Goal: Find specific page/section: Find specific page/section

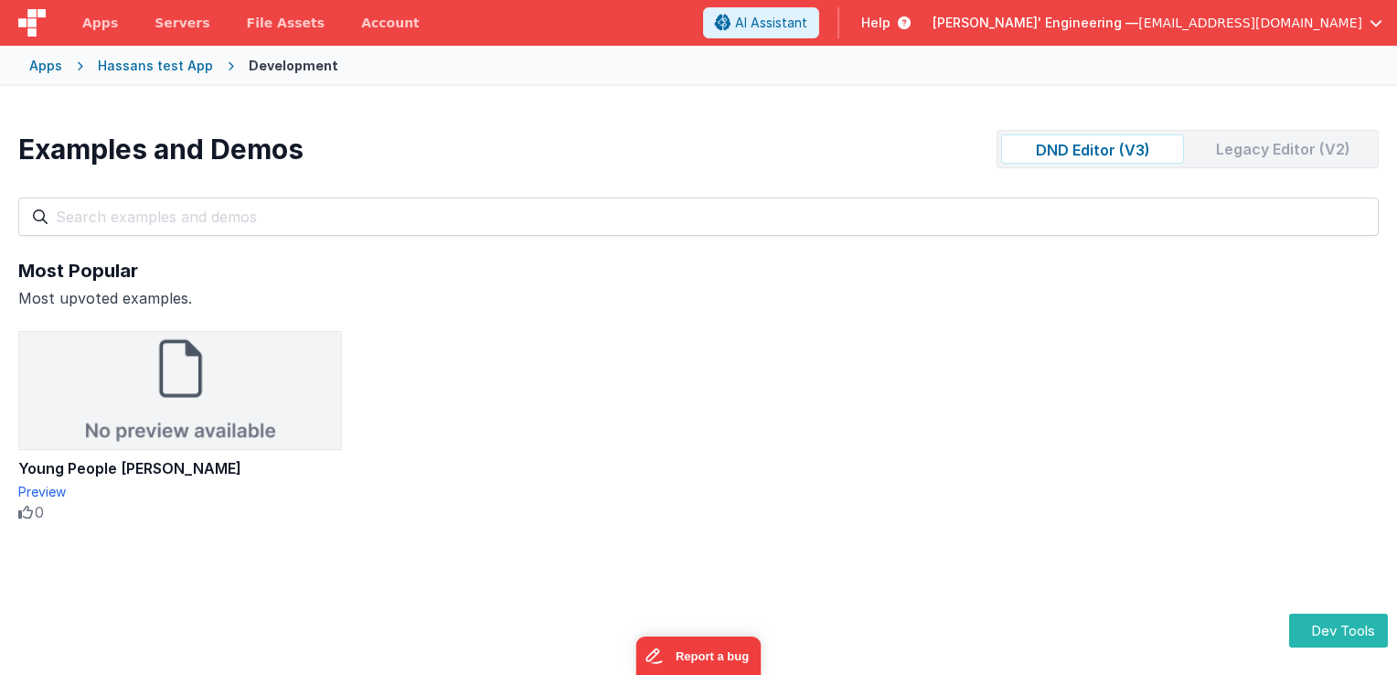
click at [1222, 150] on div "Legacy Editor (V2)" at bounding box center [1282, 148] width 183 height 29
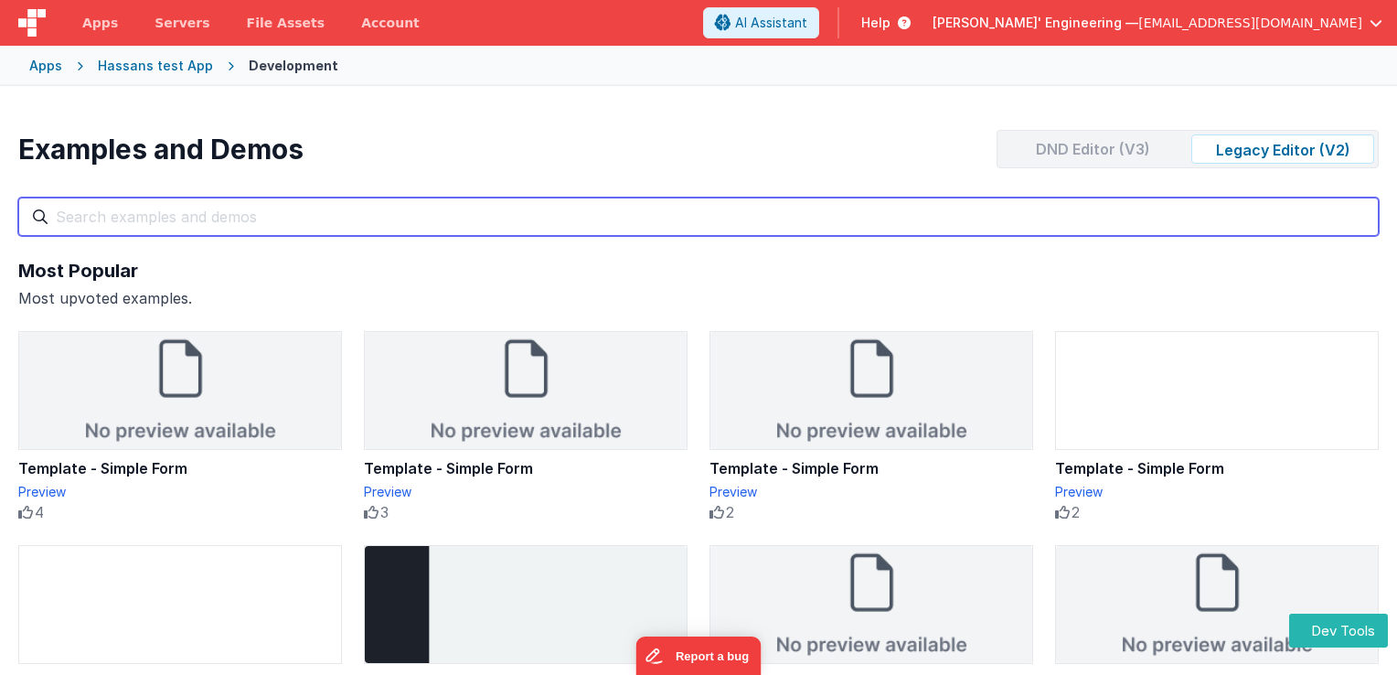
click at [652, 214] on input "text" at bounding box center [698, 216] width 1361 height 38
type input "j"
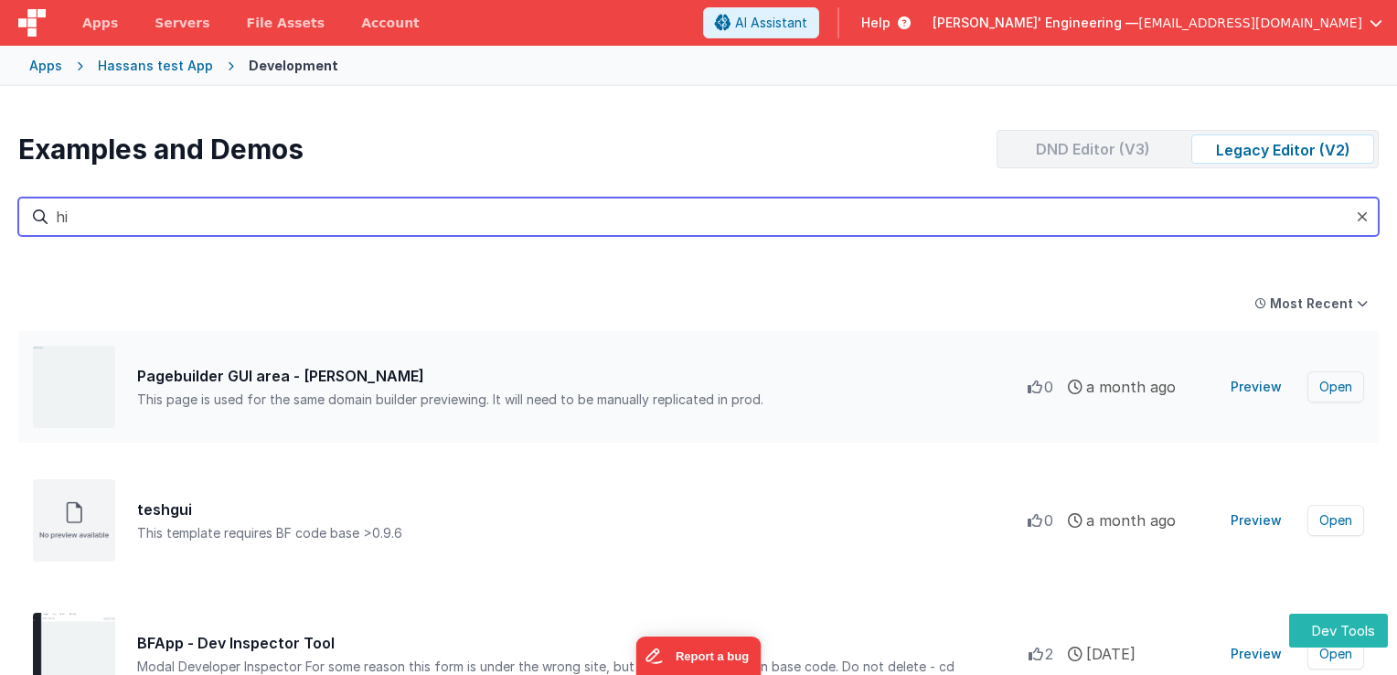
type input "hi"
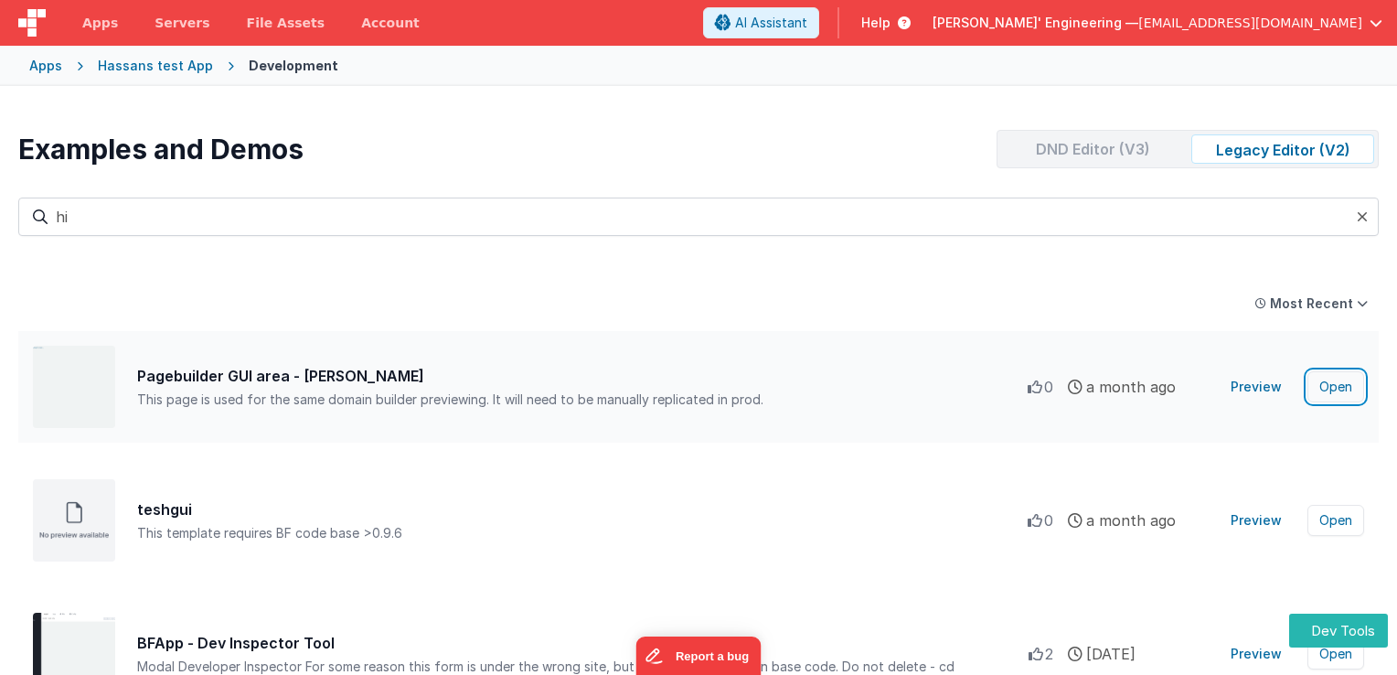
drag, startPoint x: 1331, startPoint y: 382, endPoint x: 1333, endPoint y: 398, distance: 15.7
click at [1333, 398] on button "Open" at bounding box center [1335, 386] width 57 height 31
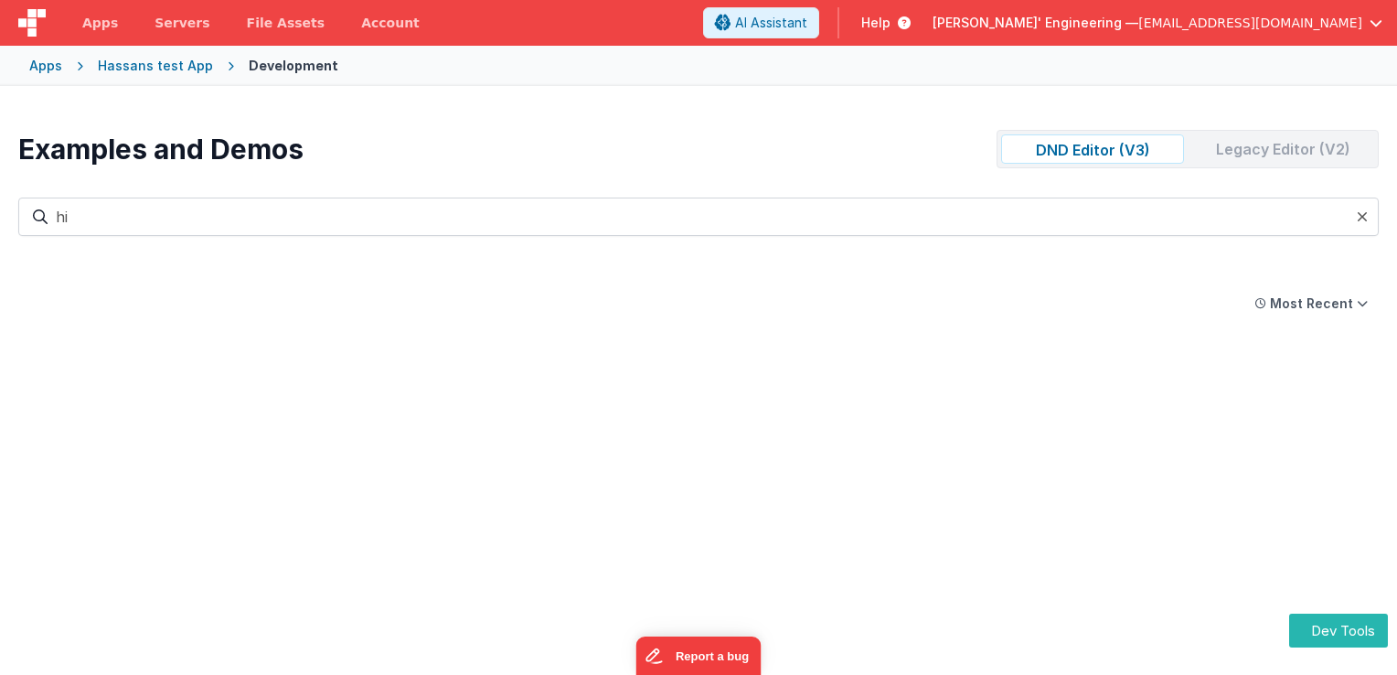
click at [1262, 160] on div "Legacy Editor (V2)" at bounding box center [1282, 148] width 183 height 29
type input "hi"
click at [1126, 144] on div "DND Editor (V3)" at bounding box center [1092, 148] width 183 height 29
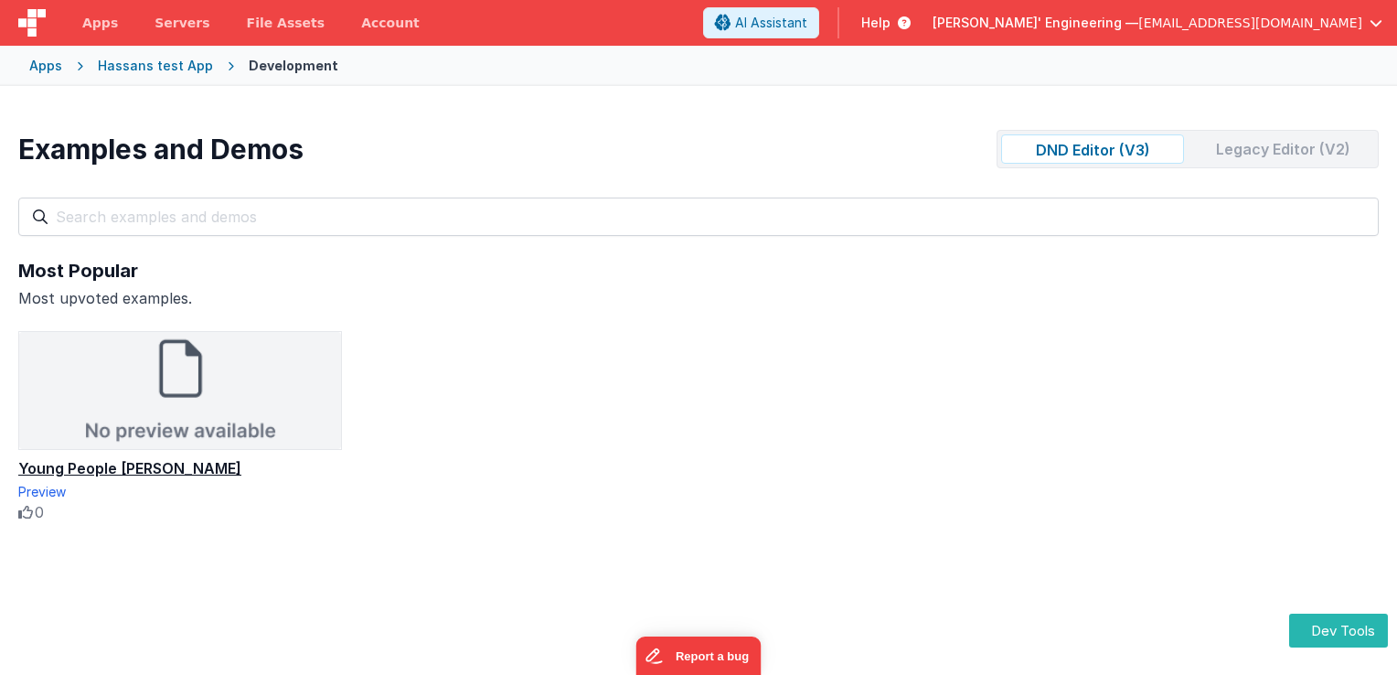
click at [108, 463] on div "Young People [PERSON_NAME]" at bounding box center [180, 468] width 324 height 22
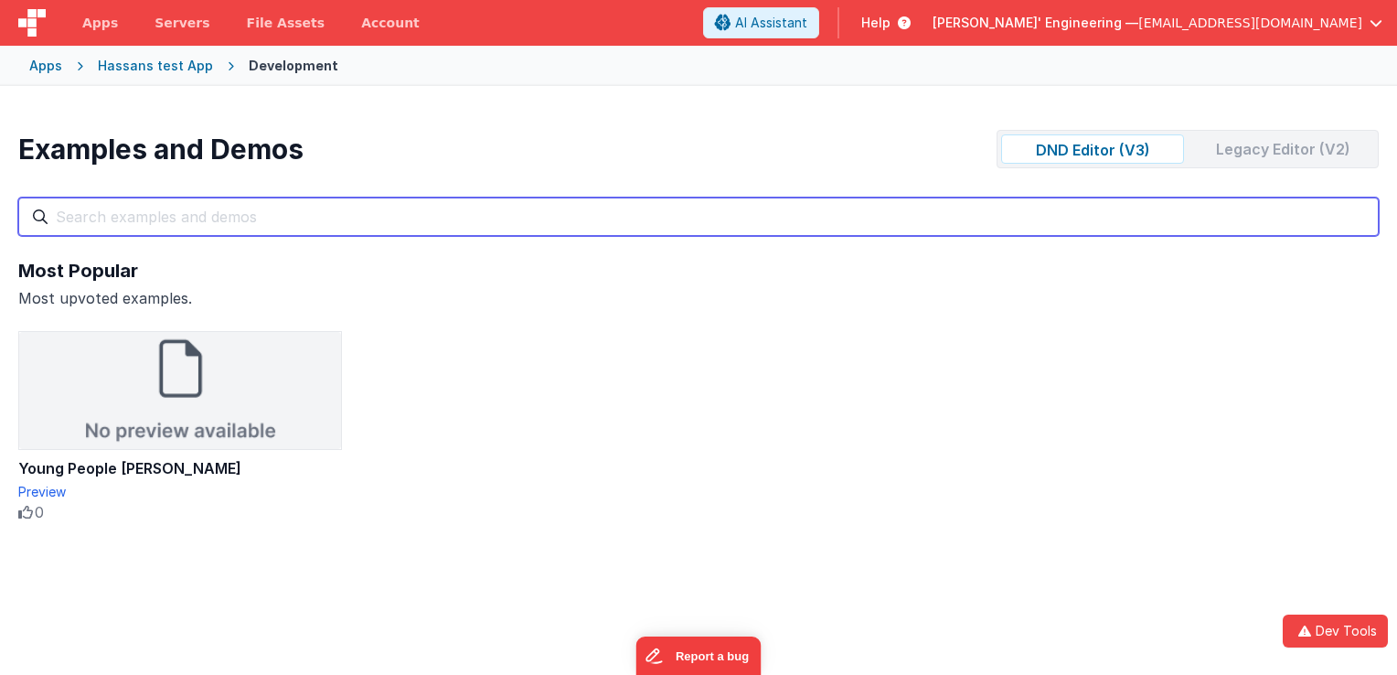
click at [668, 223] on input "text" at bounding box center [698, 216] width 1361 height 38
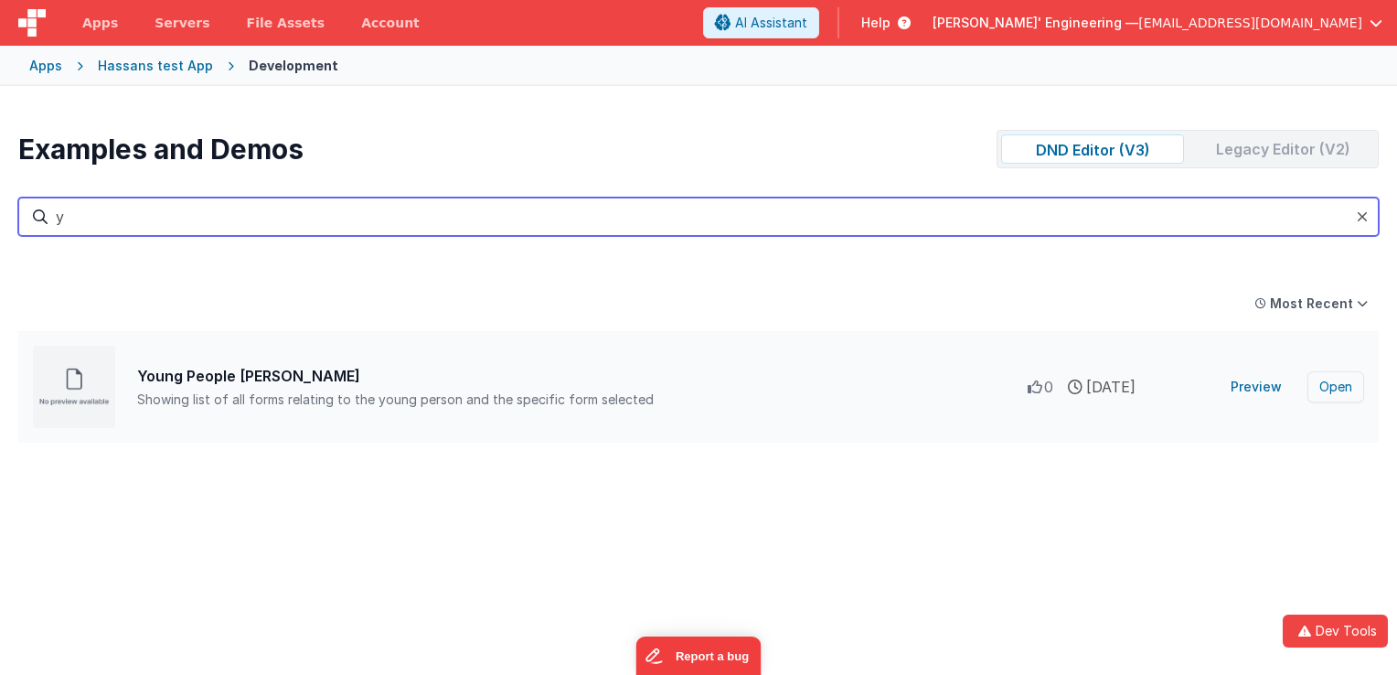
type input "y"
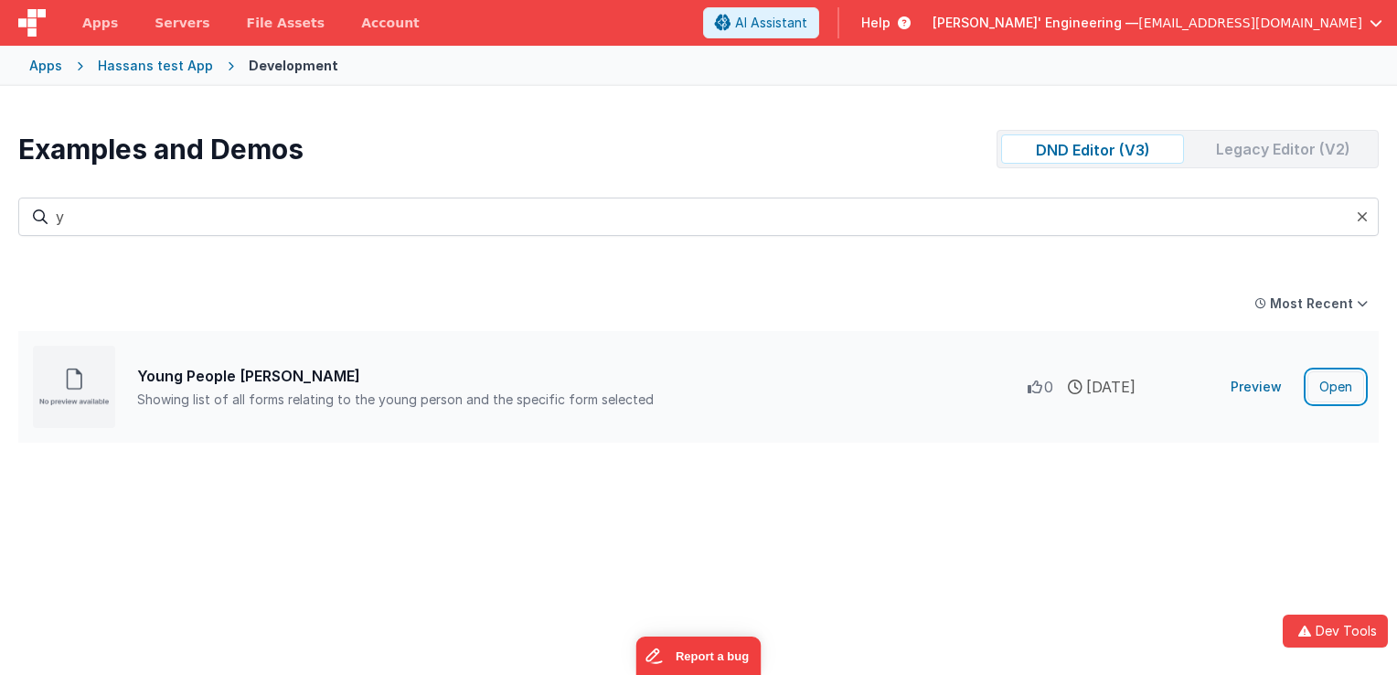
click at [1339, 390] on button "Open" at bounding box center [1335, 386] width 57 height 31
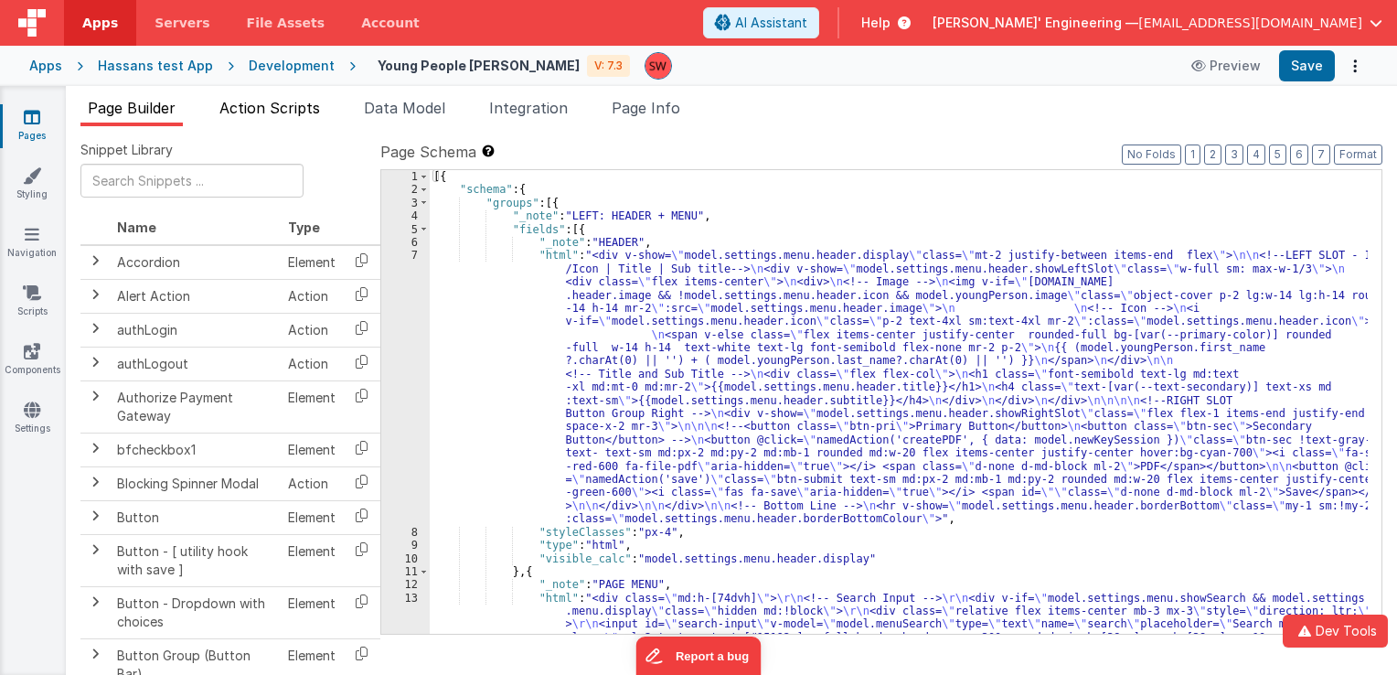
click at [296, 112] on span "Action Scripts" at bounding box center [269, 108] width 101 height 18
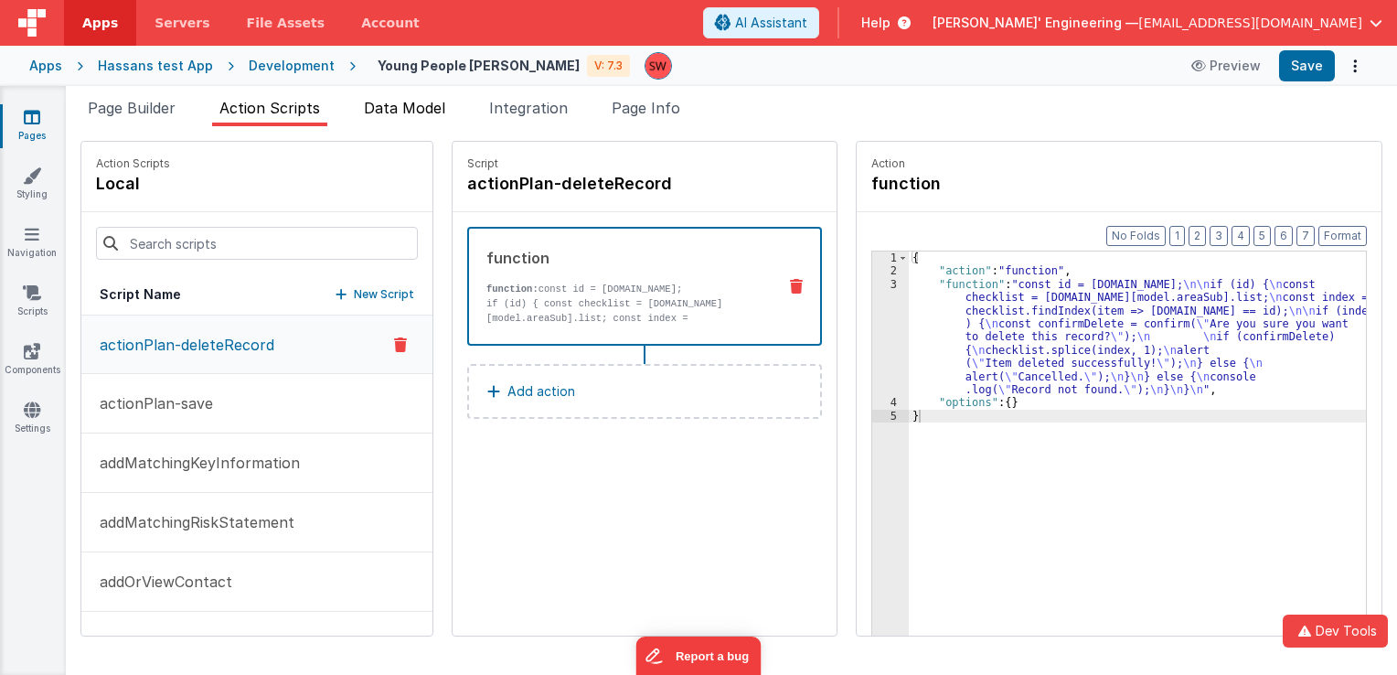
click at [406, 114] on span "Data Model" at bounding box center [404, 108] width 81 height 18
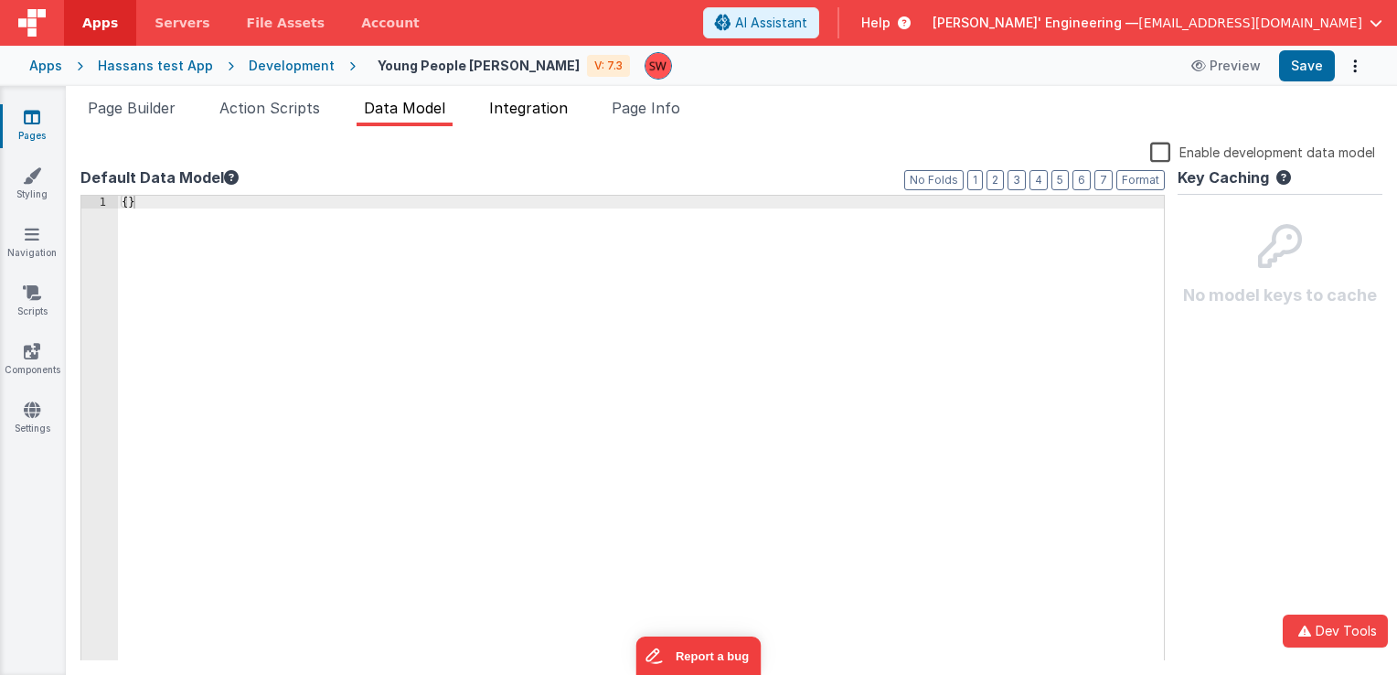
click at [519, 114] on span "Integration" at bounding box center [528, 108] width 79 height 18
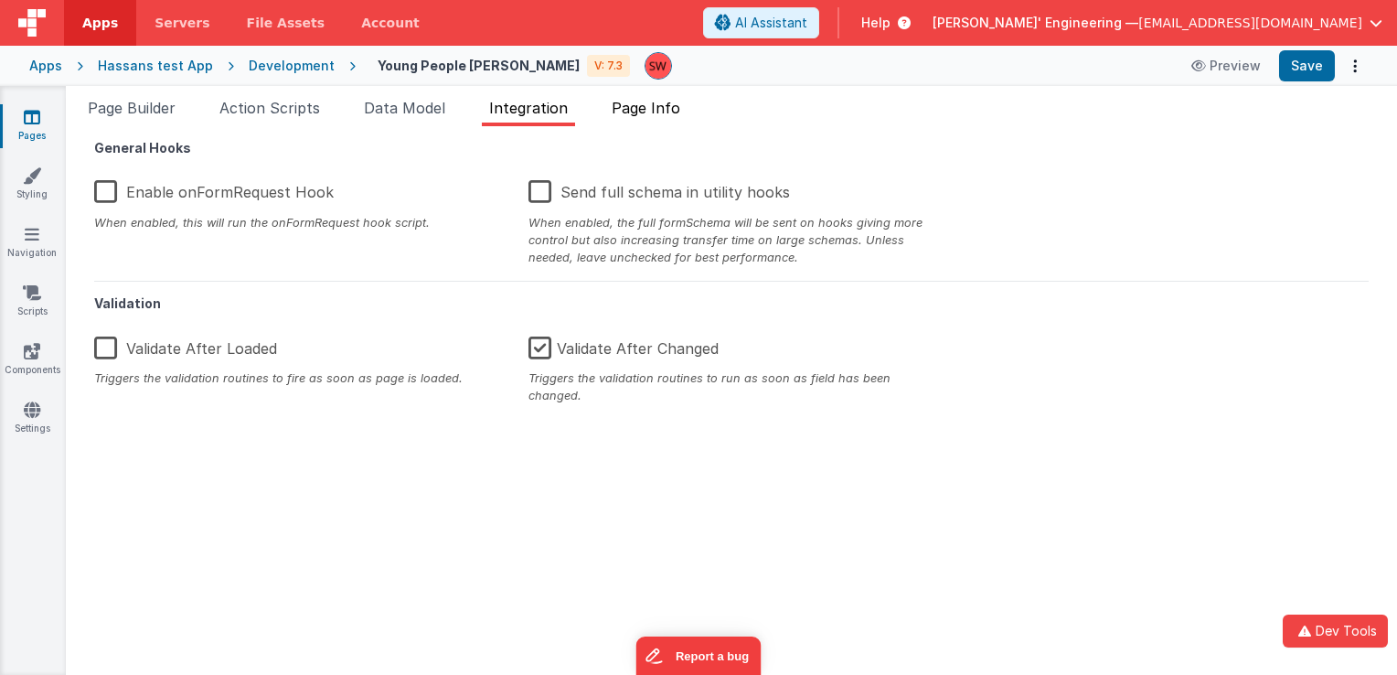
click at [678, 115] on span "Page Info" at bounding box center [646, 108] width 69 height 18
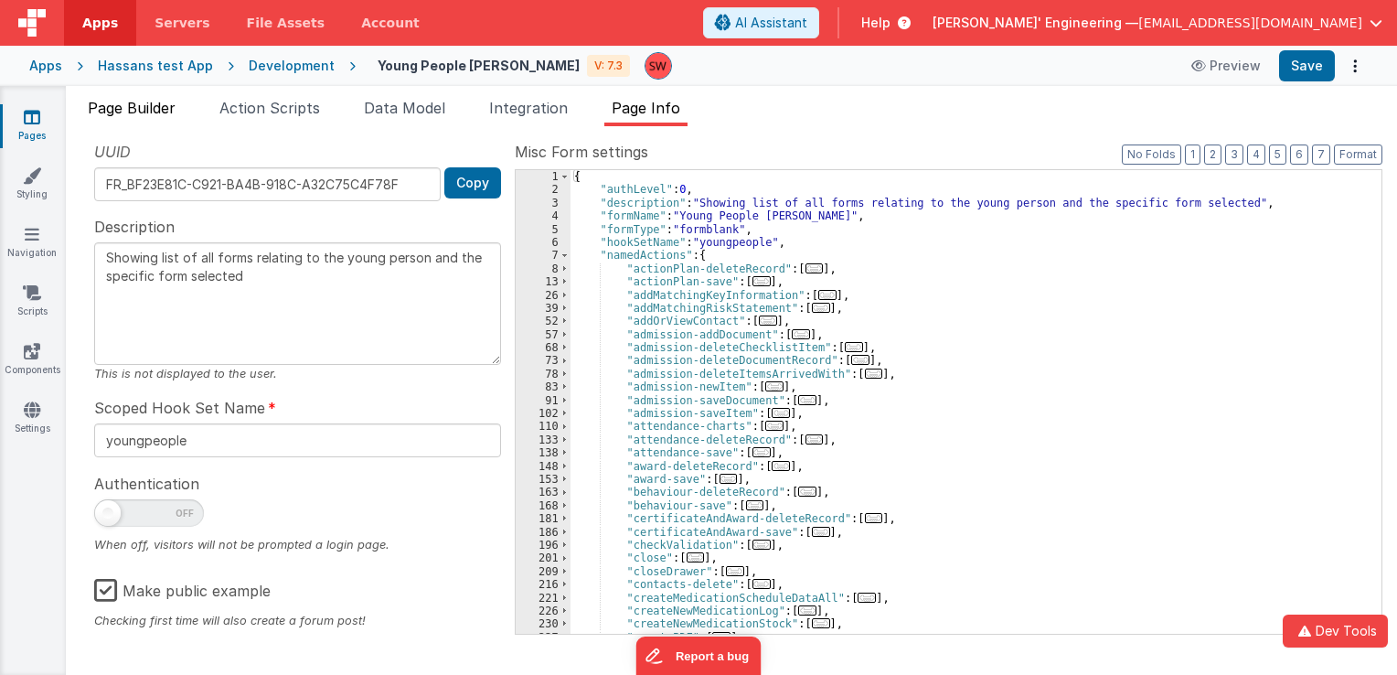
click at [168, 103] on span "Page Builder" at bounding box center [132, 108] width 88 height 18
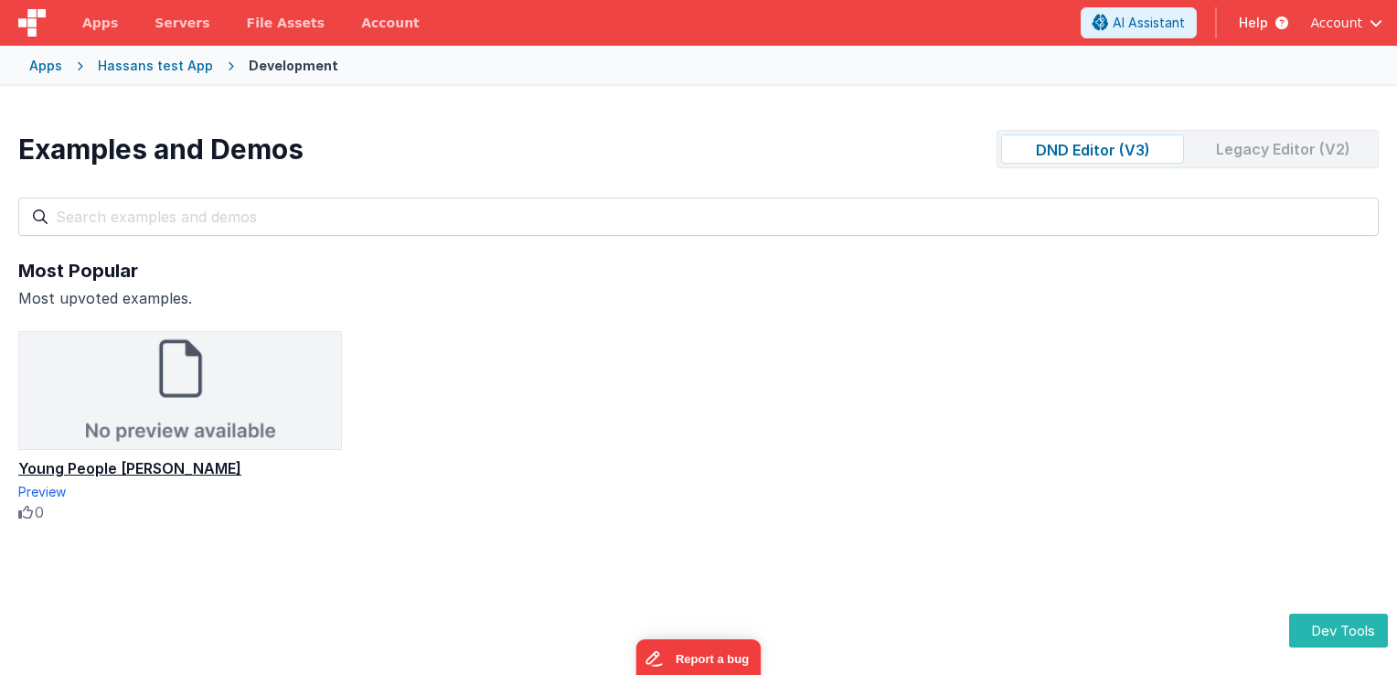
click at [141, 467] on div "Young People [PERSON_NAME]" at bounding box center [180, 468] width 324 height 22
click at [139, 469] on div "Young People [PERSON_NAME]" at bounding box center [180, 468] width 324 height 22
